Goal: Find specific page/section: Find specific page/section

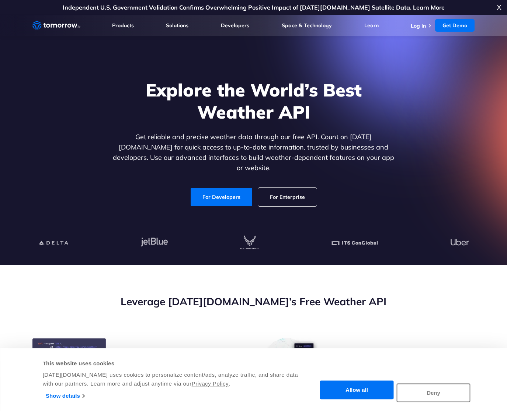
click at [426, 394] on button "Deny" at bounding box center [434, 393] width 74 height 19
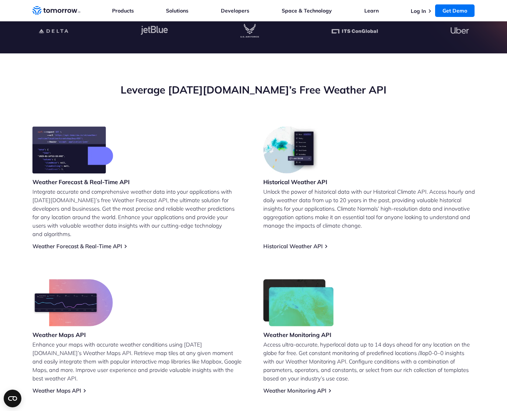
scroll to position [263, 0]
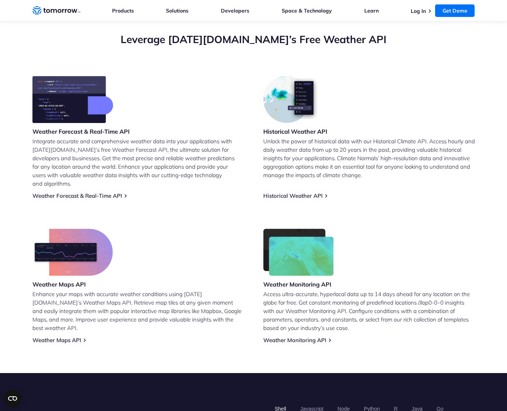
click at [309, 290] on p "Access ultra-accurate, hyperlocal data up to 14 days ahead for any location on …" at bounding box center [369, 311] width 212 height 42
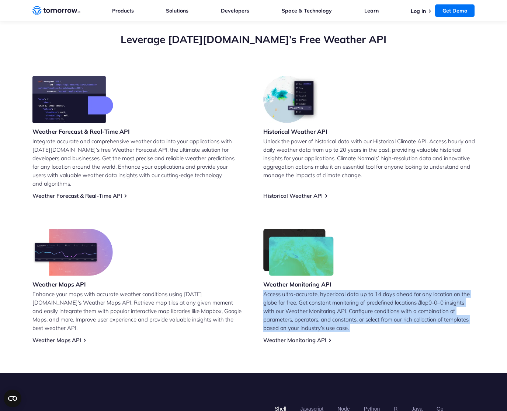
click at [309, 290] on p "Access ultra-accurate, hyperlocal data up to 14 days ahead for any location on …" at bounding box center [369, 311] width 212 height 42
click at [302, 290] on p "Access ultra-accurate, hyperlocal data up to 14 days ahead for any location on …" at bounding box center [369, 311] width 212 height 42
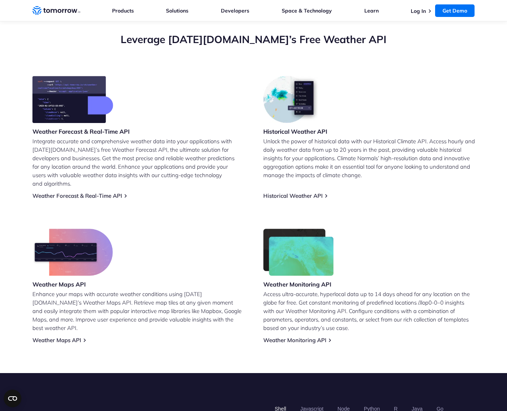
scroll to position [203, 0]
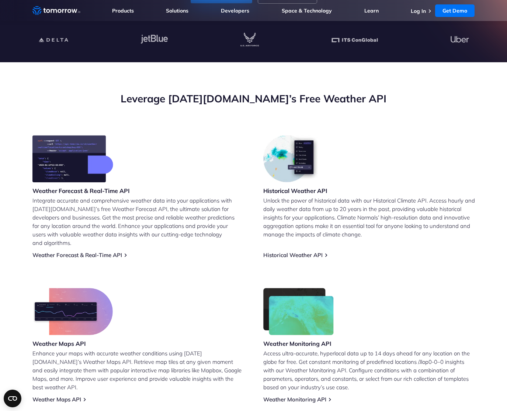
click at [107, 204] on p "Integrate accurate and comprehensive weather data into your applications with […" at bounding box center [138, 222] width 212 height 51
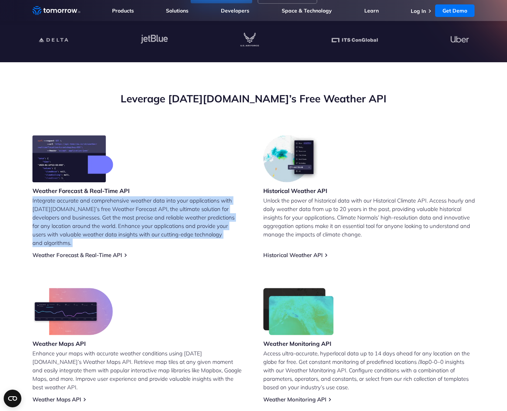
click at [107, 204] on p "Integrate accurate and comprehensive weather data into your applications with […" at bounding box center [138, 222] width 212 height 51
click at [104, 201] on p "Integrate accurate and comprehensive weather data into your applications with […" at bounding box center [138, 222] width 212 height 51
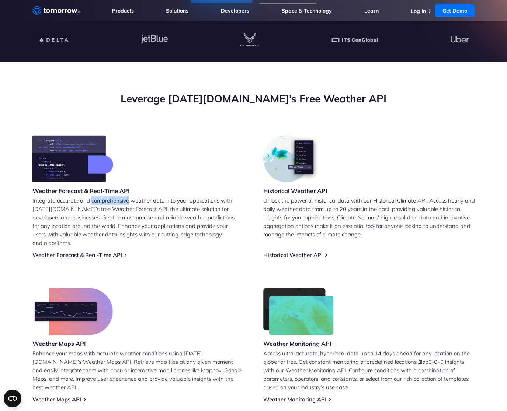
click at [104, 201] on p "Integrate accurate and comprehensive weather data into your applications with […" at bounding box center [138, 222] width 212 height 51
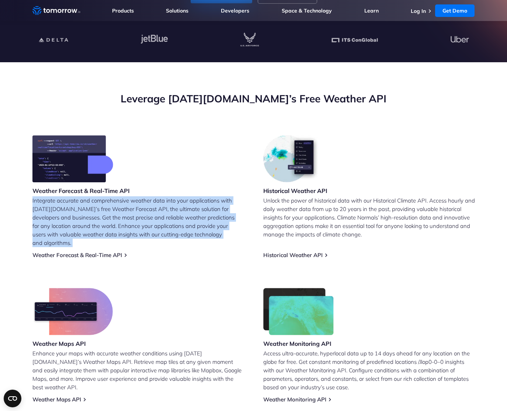
click at [104, 201] on p "Integrate accurate and comprehensive weather data into your applications with […" at bounding box center [138, 222] width 212 height 51
click at [101, 200] on p "Integrate accurate and comprehensive weather data into your applications with […" at bounding box center [138, 222] width 212 height 51
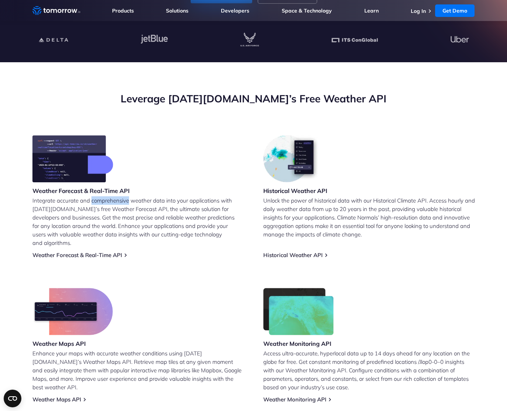
click at [101, 200] on p "Integrate accurate and comprehensive weather data into your applications with […" at bounding box center [138, 222] width 212 height 51
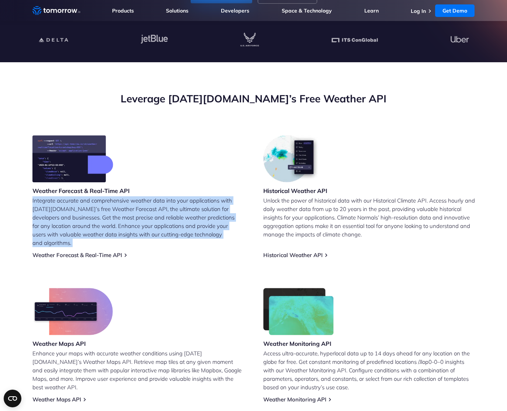
click at [101, 200] on p "Integrate accurate and comprehensive weather data into your applications with […" at bounding box center [138, 222] width 212 height 51
click at [94, 200] on p "Integrate accurate and comprehensive weather data into your applications with […" at bounding box center [138, 222] width 212 height 51
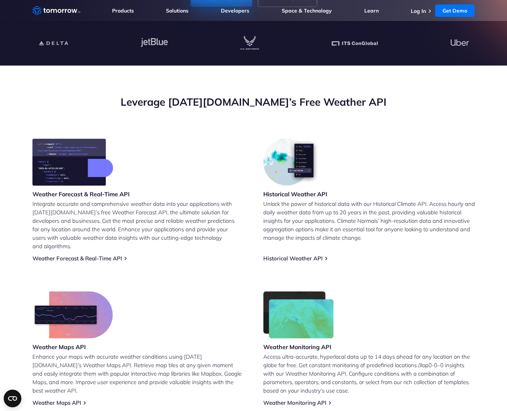
scroll to position [167, 0]
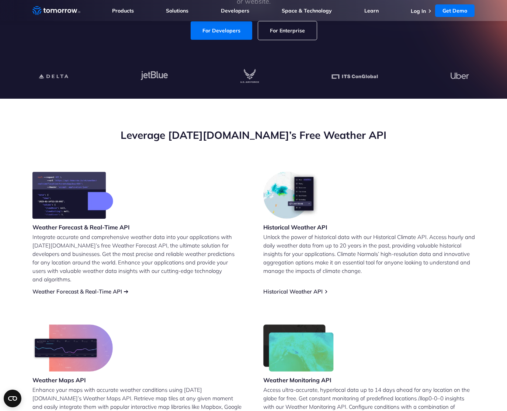
click at [93, 288] on link "Weather Forecast & Real-Time API" at bounding box center [77, 291] width 90 height 7
